Goal: Download file/media

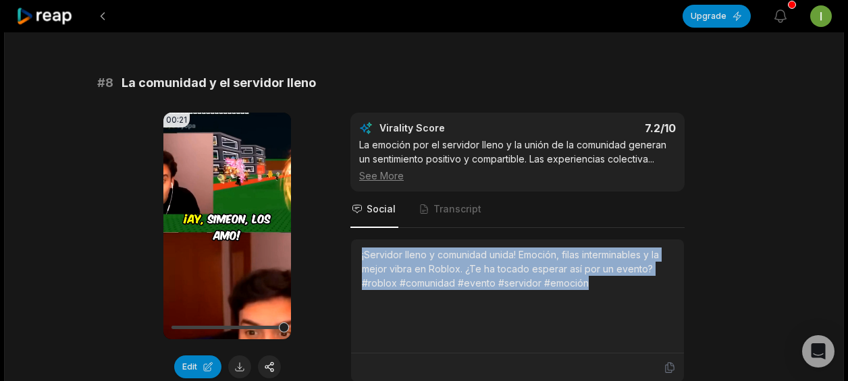
click at [397, 250] on div "¡Servidor lleno y comunidad unida! Emoción, filas interminables y la mejor vibr…" at bounding box center [517, 269] width 311 height 43
drag, startPoint x: 360, startPoint y: 248, endPoint x: 619, endPoint y: 296, distance: 263.5
click at [619, 296] on div "¡Servidor lleno y comunidad unida! Emoción, filas interminables y la mejor vibr…" at bounding box center [517, 297] width 333 height 114
copy div "¡Servidor lleno y comunidad unida! Emoción, filas interminables y la mejor vibr…"
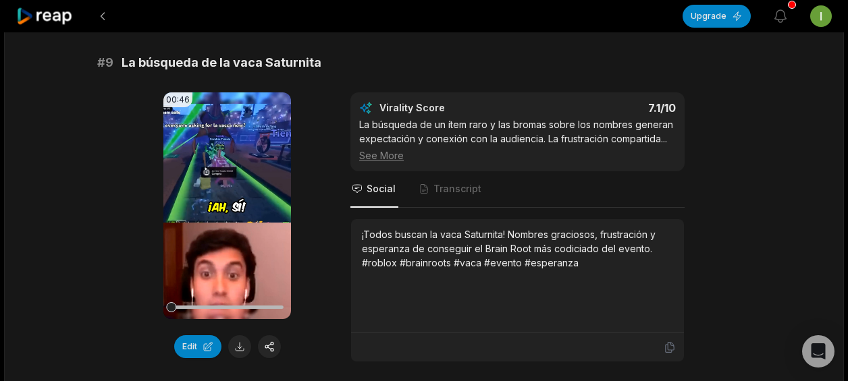
scroll to position [3257, 0]
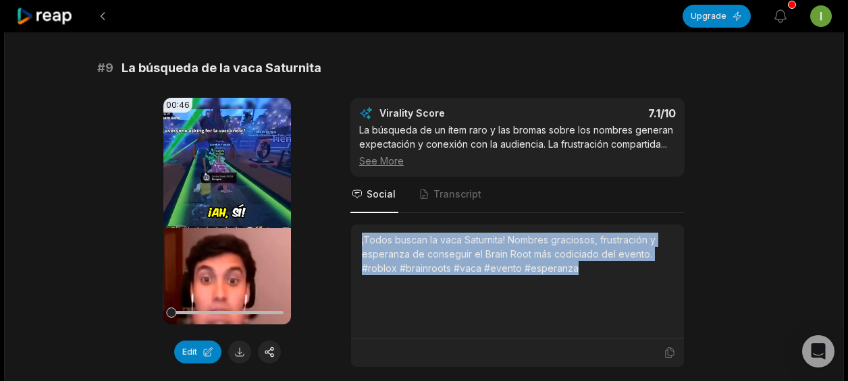
drag, startPoint x: 356, startPoint y: 233, endPoint x: 582, endPoint y: 266, distance: 228.4
click at [582, 266] on div "¡Todos buscan la vaca Saturnita! Nombres graciosos, frustración y esperanza de …" at bounding box center [517, 282] width 333 height 114
copy div "¡Todos buscan la vaca Saturnita! Nombres graciosos, frustración y esperanza de …"
click at [236, 341] on button at bounding box center [239, 352] width 23 height 23
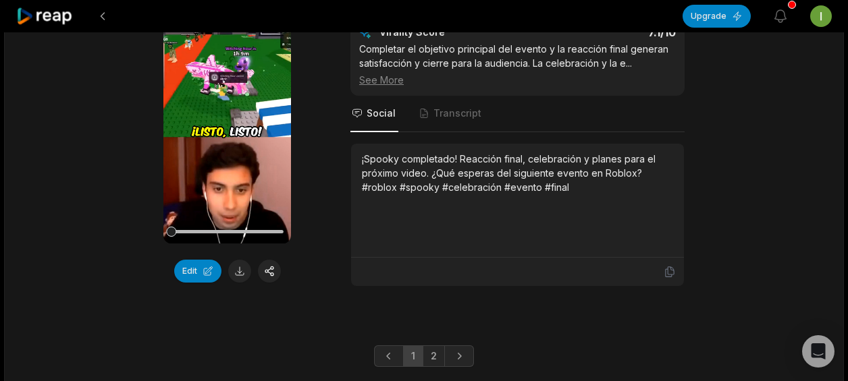
scroll to position [3756, 0]
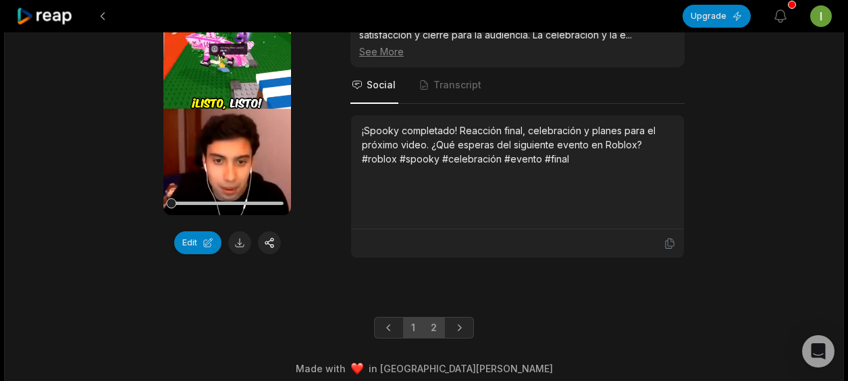
click at [440, 322] on link "2" at bounding box center [433, 328] width 22 height 22
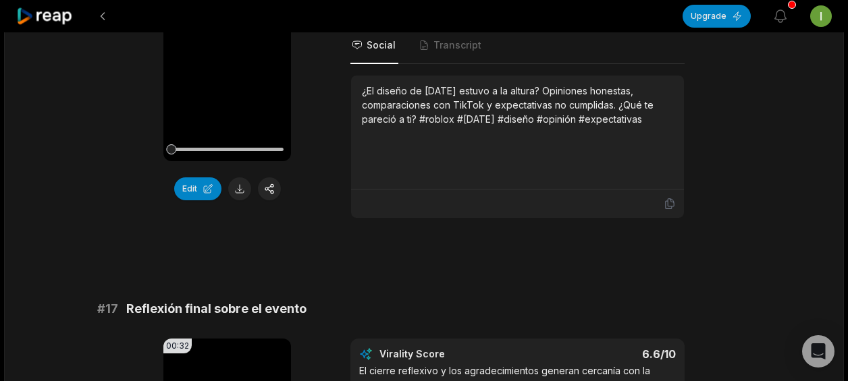
scroll to position [3396, 0]
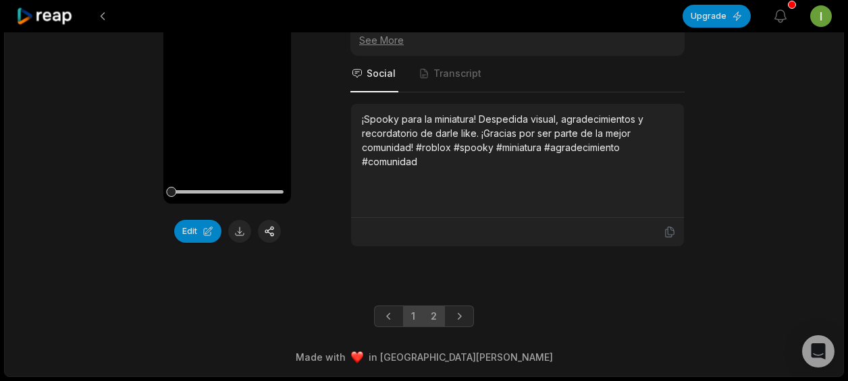
click at [409, 316] on link "1" at bounding box center [413, 317] width 20 height 22
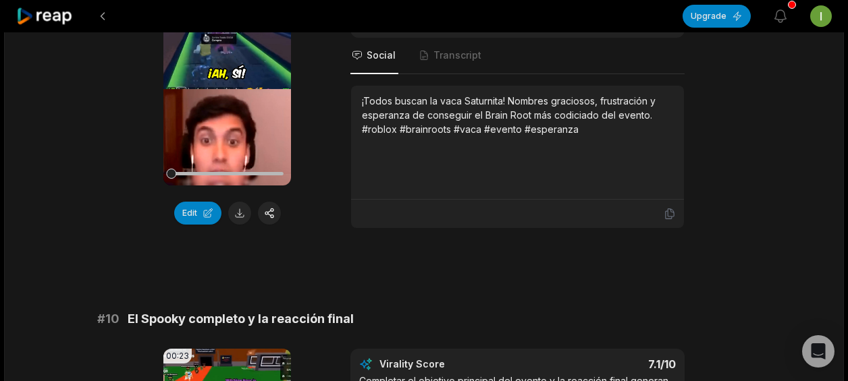
scroll to position [3396, 0]
